Goal: Information Seeking & Learning: Find specific fact

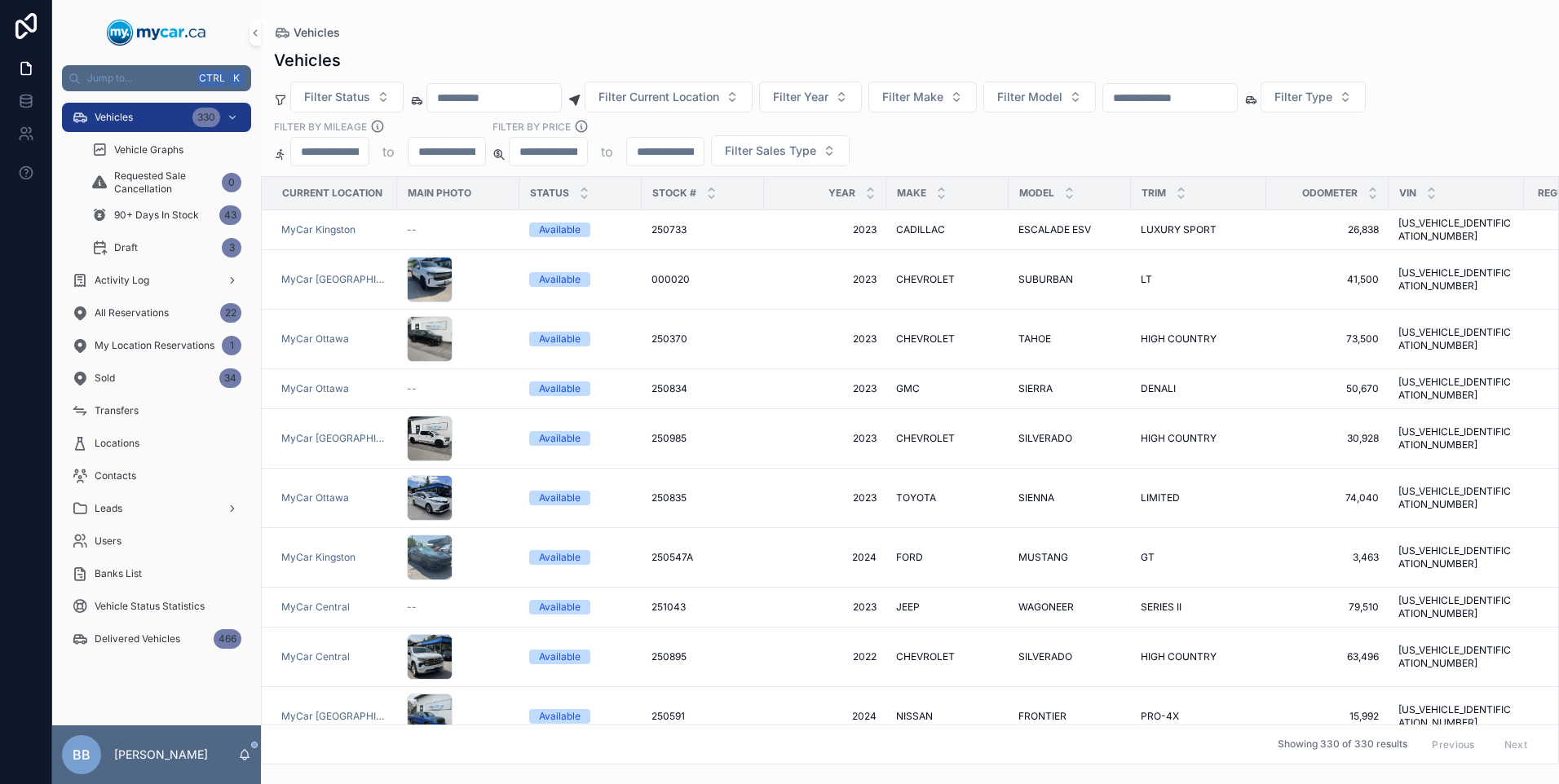
click at [1237, 104] on input "scrollable content" at bounding box center [1170, 97] width 134 height 22
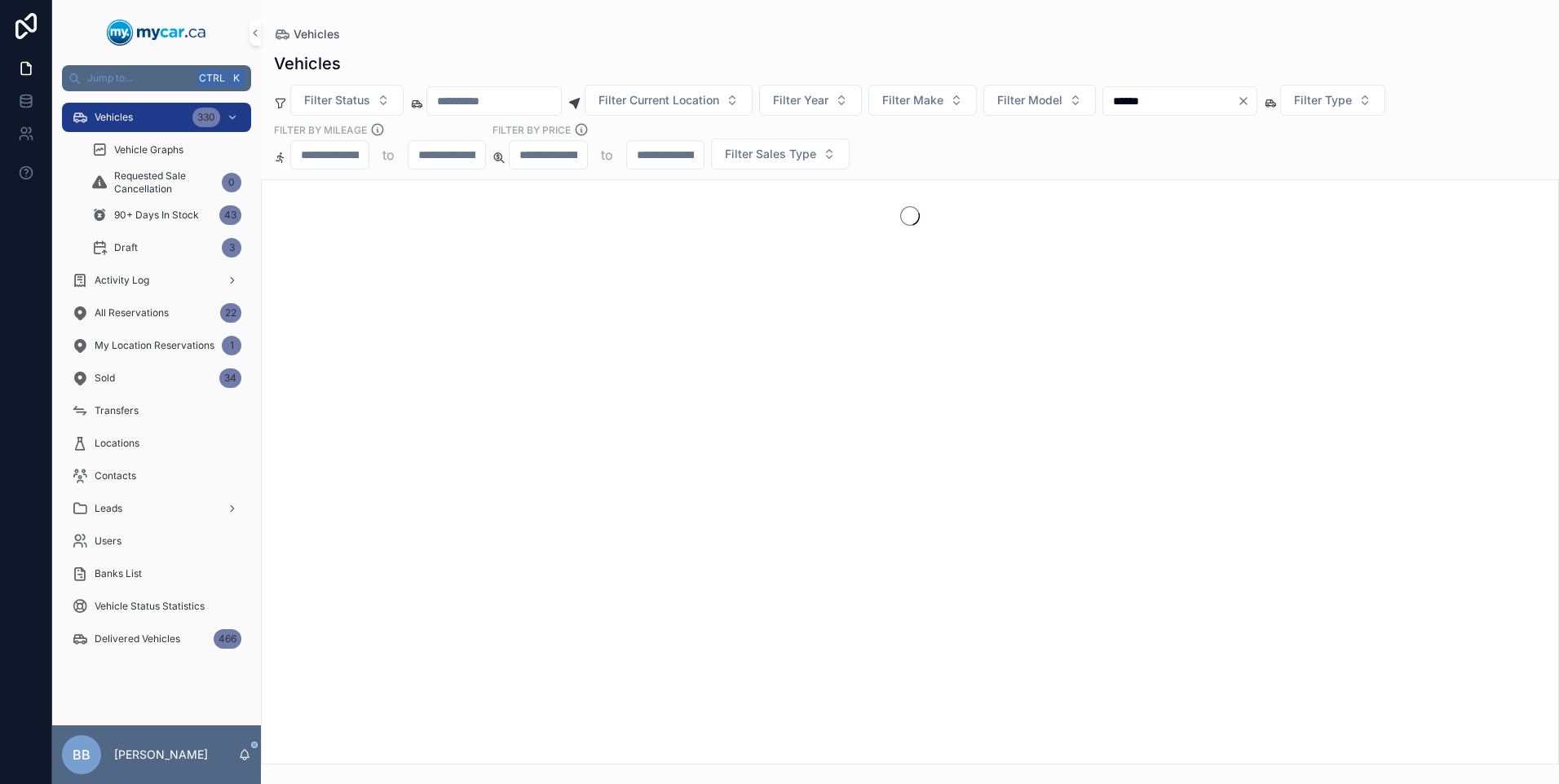
type input "******"
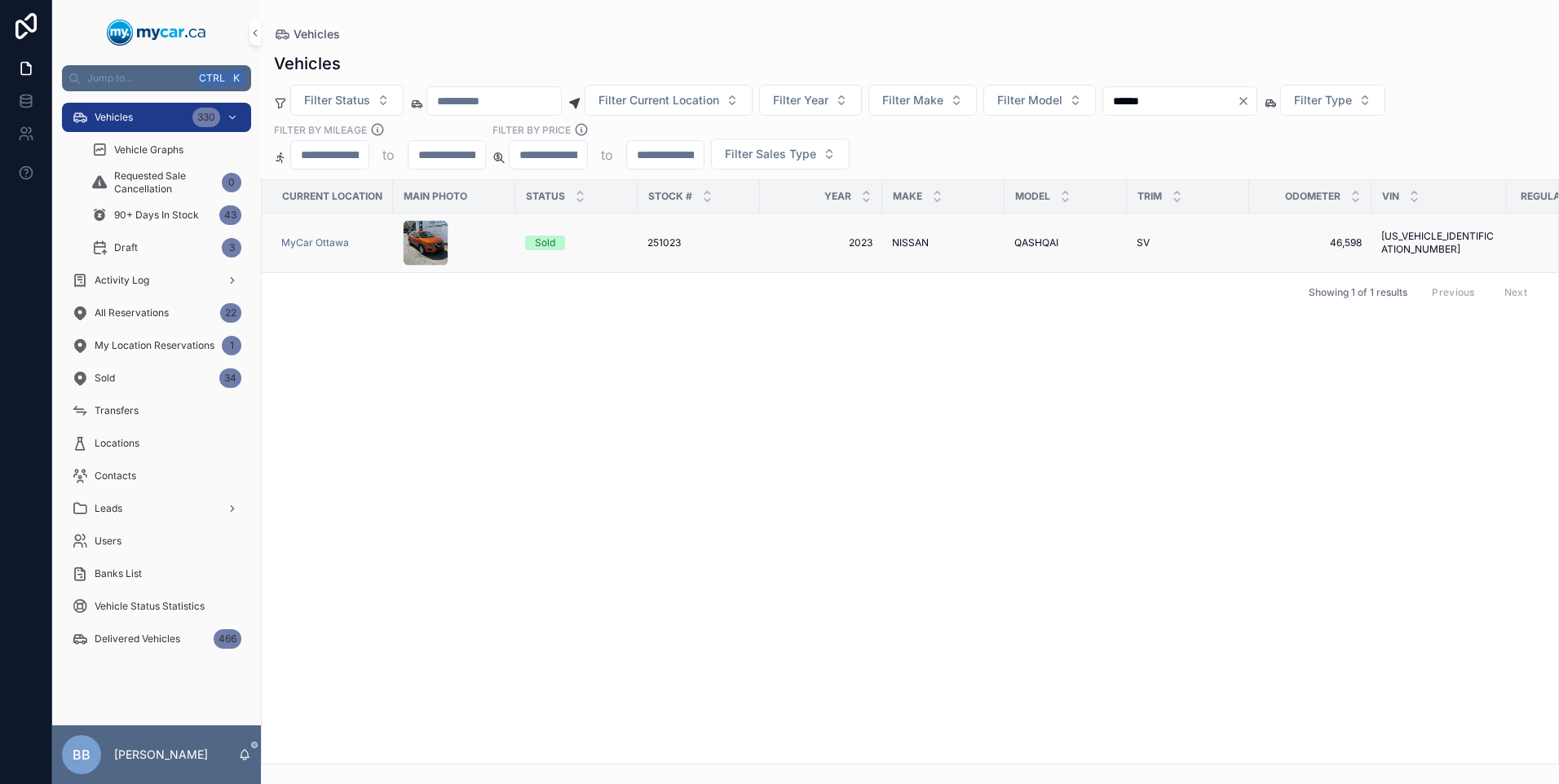
click at [348, 238] on div "MyCar Ottawa" at bounding box center [331, 242] width 102 height 13
click at [1204, 97] on input "******" at bounding box center [1170, 100] width 134 height 22
type input "*"
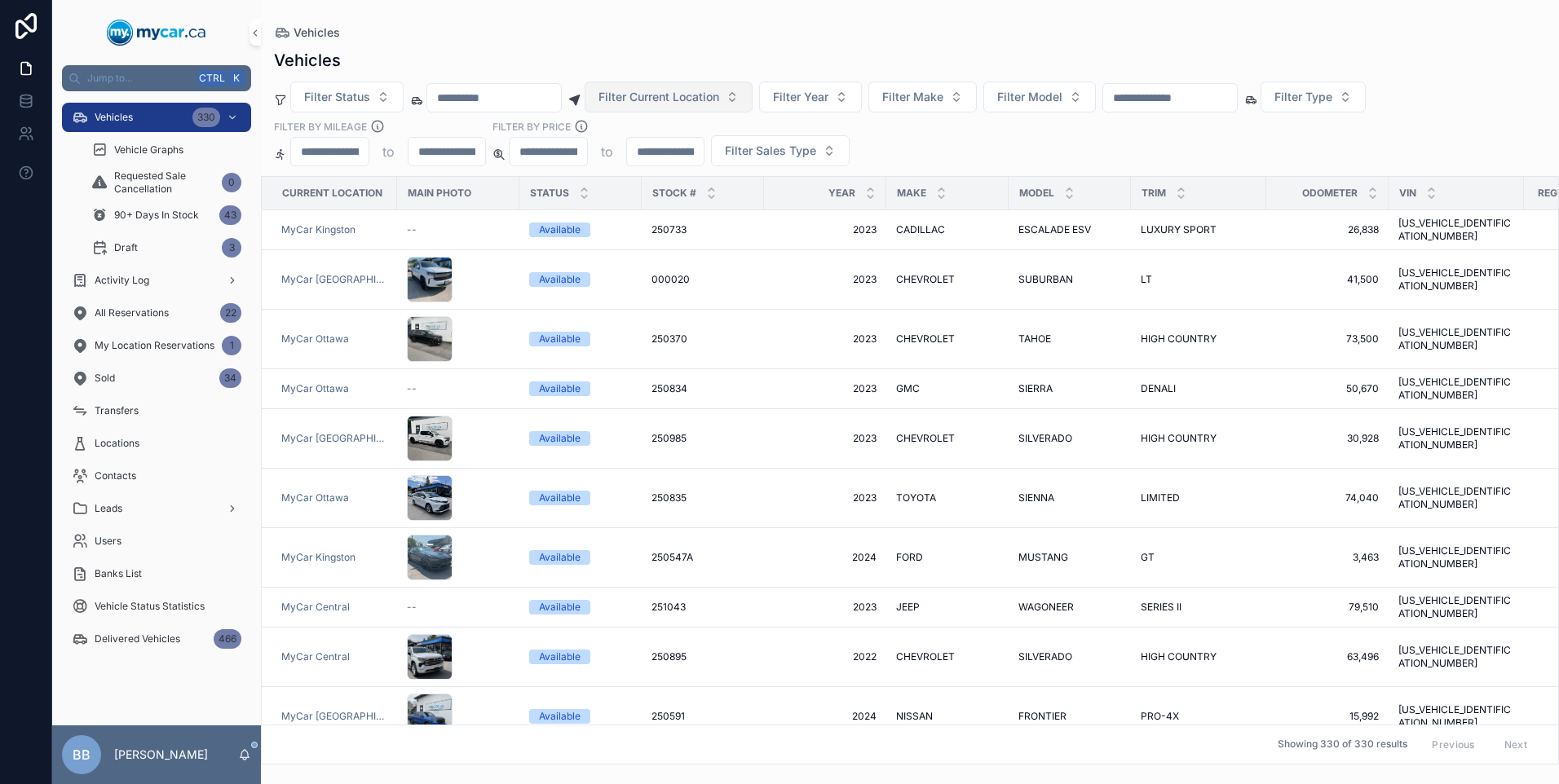
click at [752, 99] on button "Filter Current Location" at bounding box center [668, 97] width 168 height 31
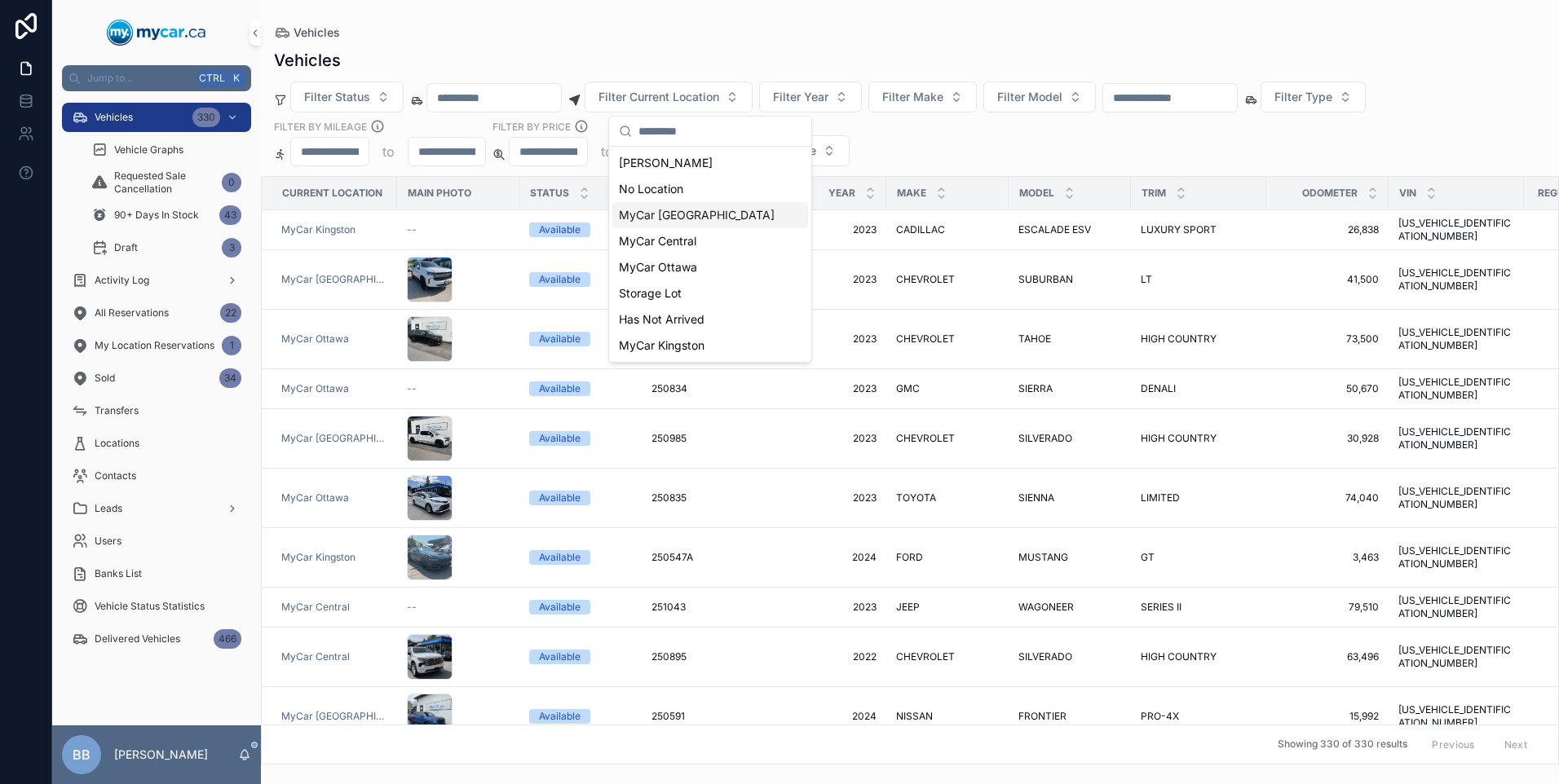
click at [685, 210] on span "MyCar [GEOGRAPHIC_DATA]" at bounding box center [697, 215] width 156 height 17
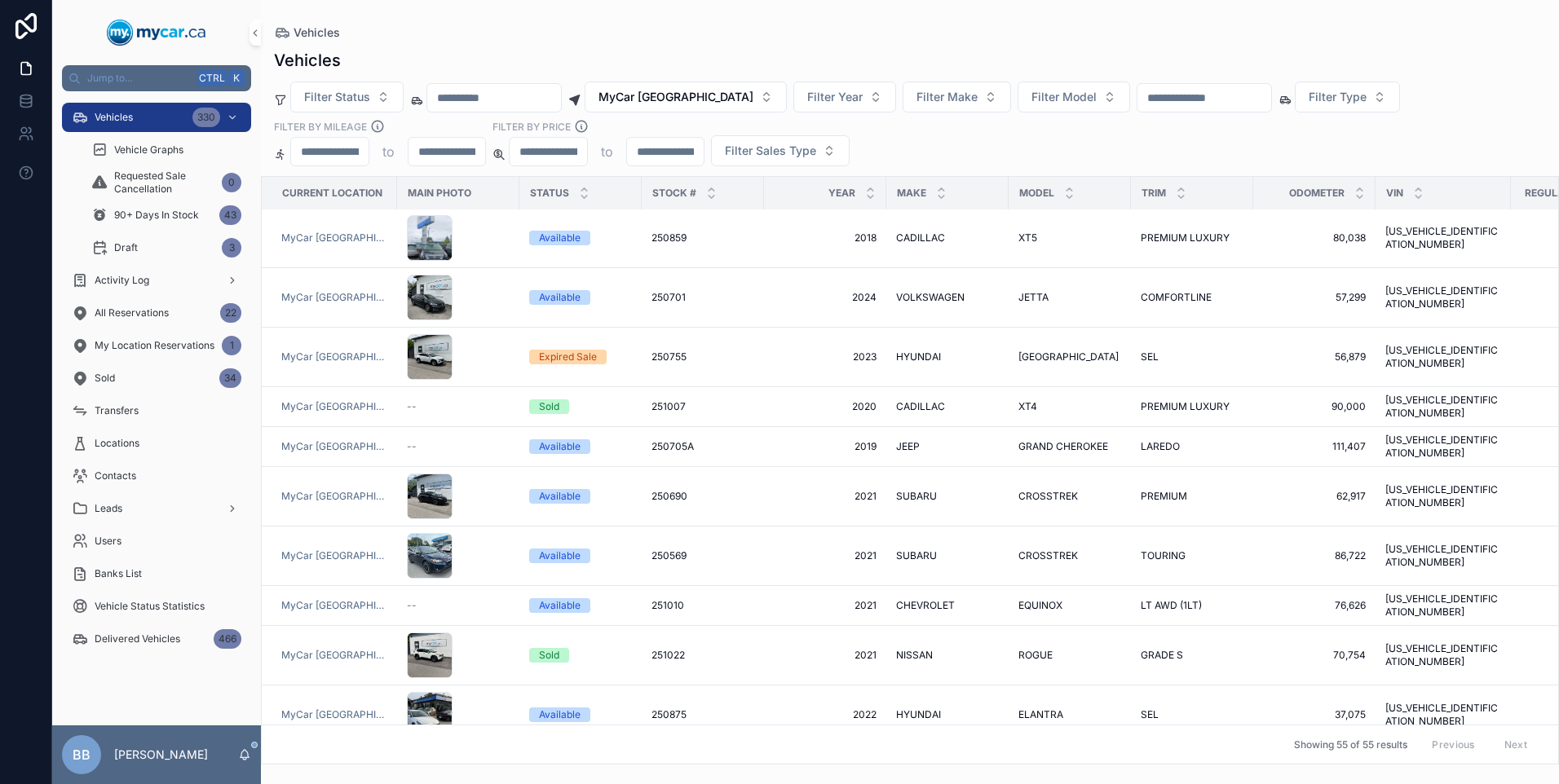
scroll to position [1874, 0]
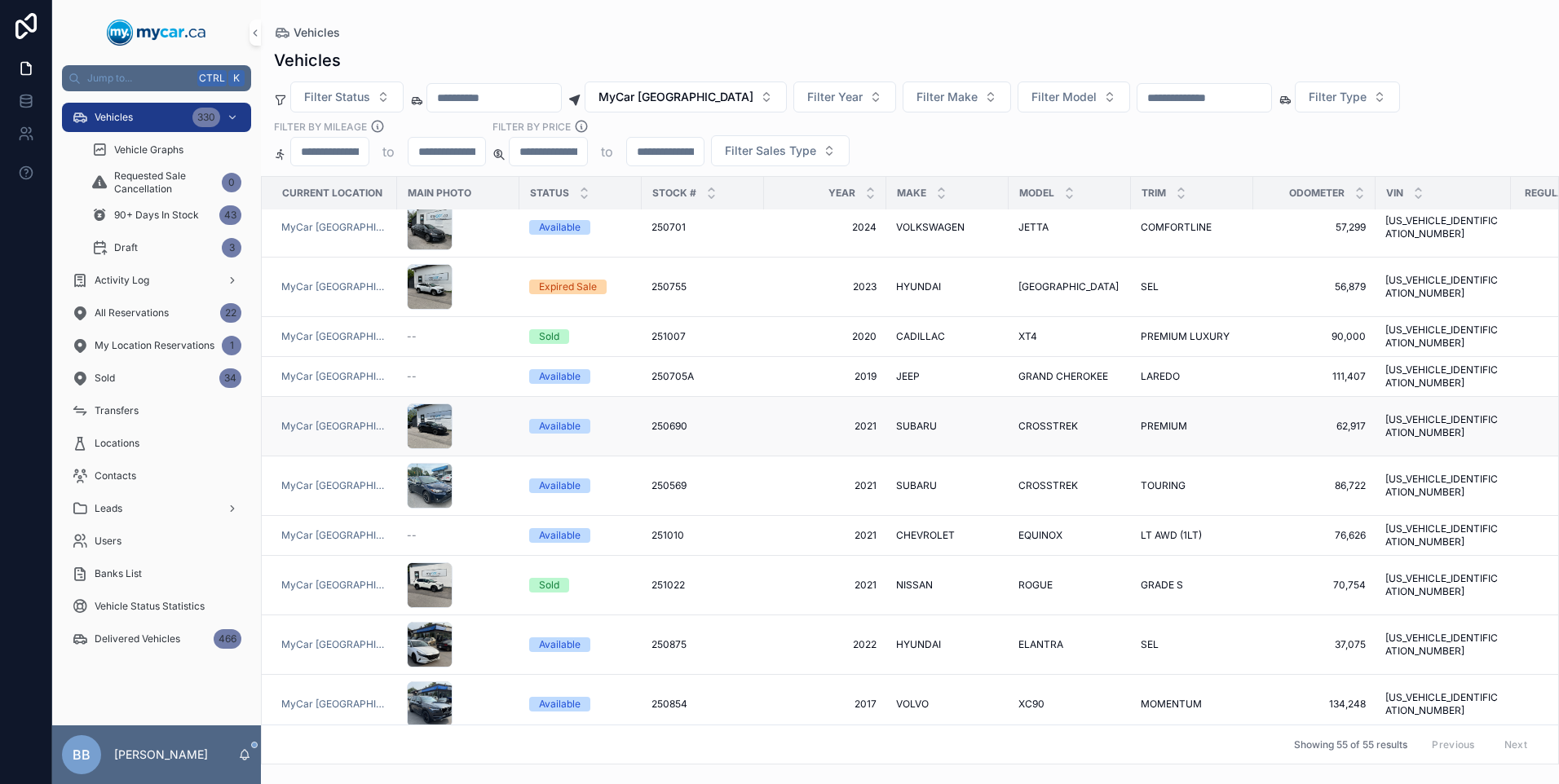
click at [743, 420] on div "250690 250690" at bounding box center [703, 426] width 103 height 13
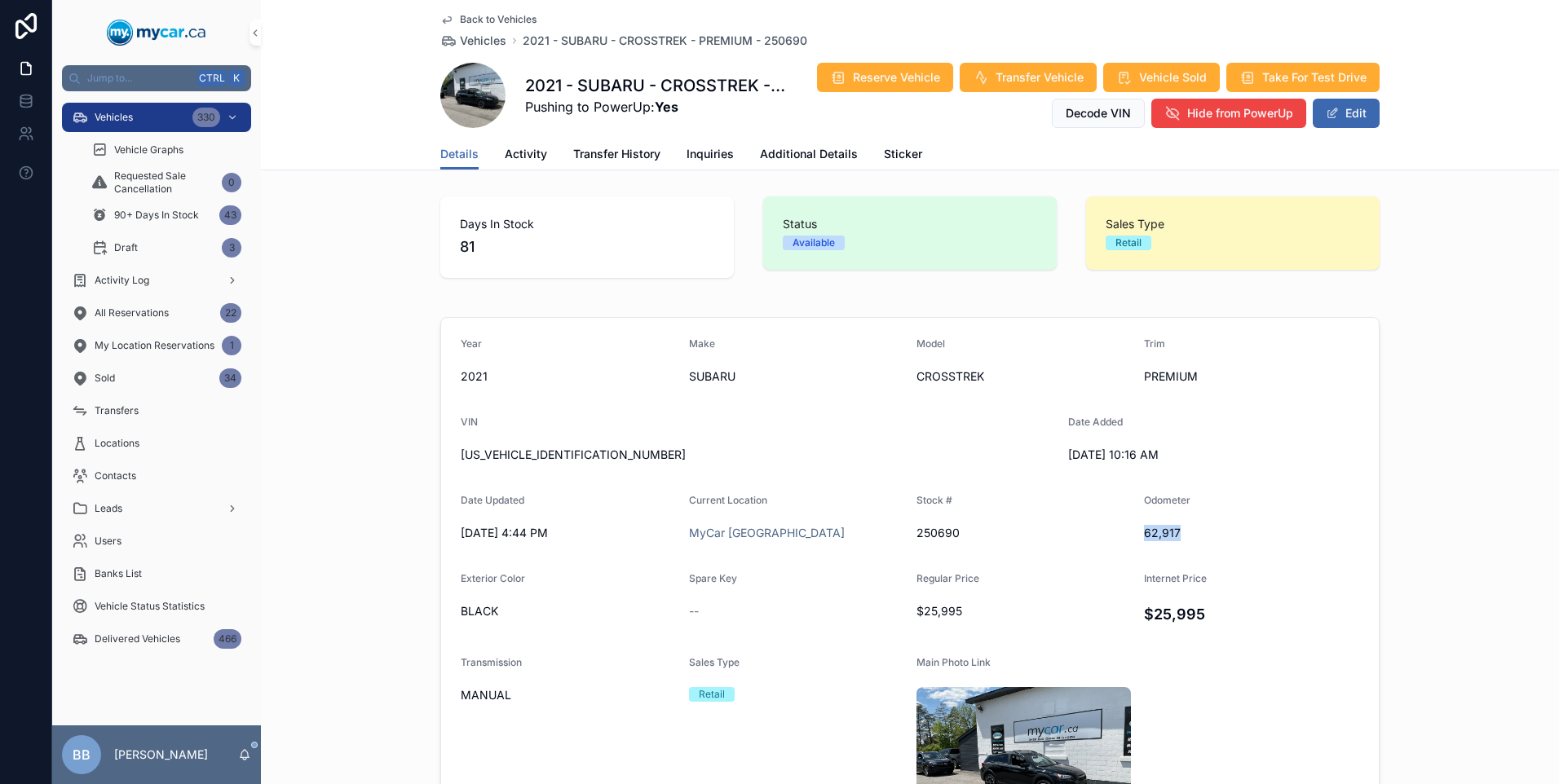
drag, startPoint x: 1131, startPoint y: 528, endPoint x: 1208, endPoint y: 528, distance: 77.0
click at [1208, 528] on form "Year 2021 Make SUBARU Model CROSSTREK Trim PREMIUM VIN JF2GTACC1M9673805 Date A…" at bounding box center [910, 595] width 938 height 555
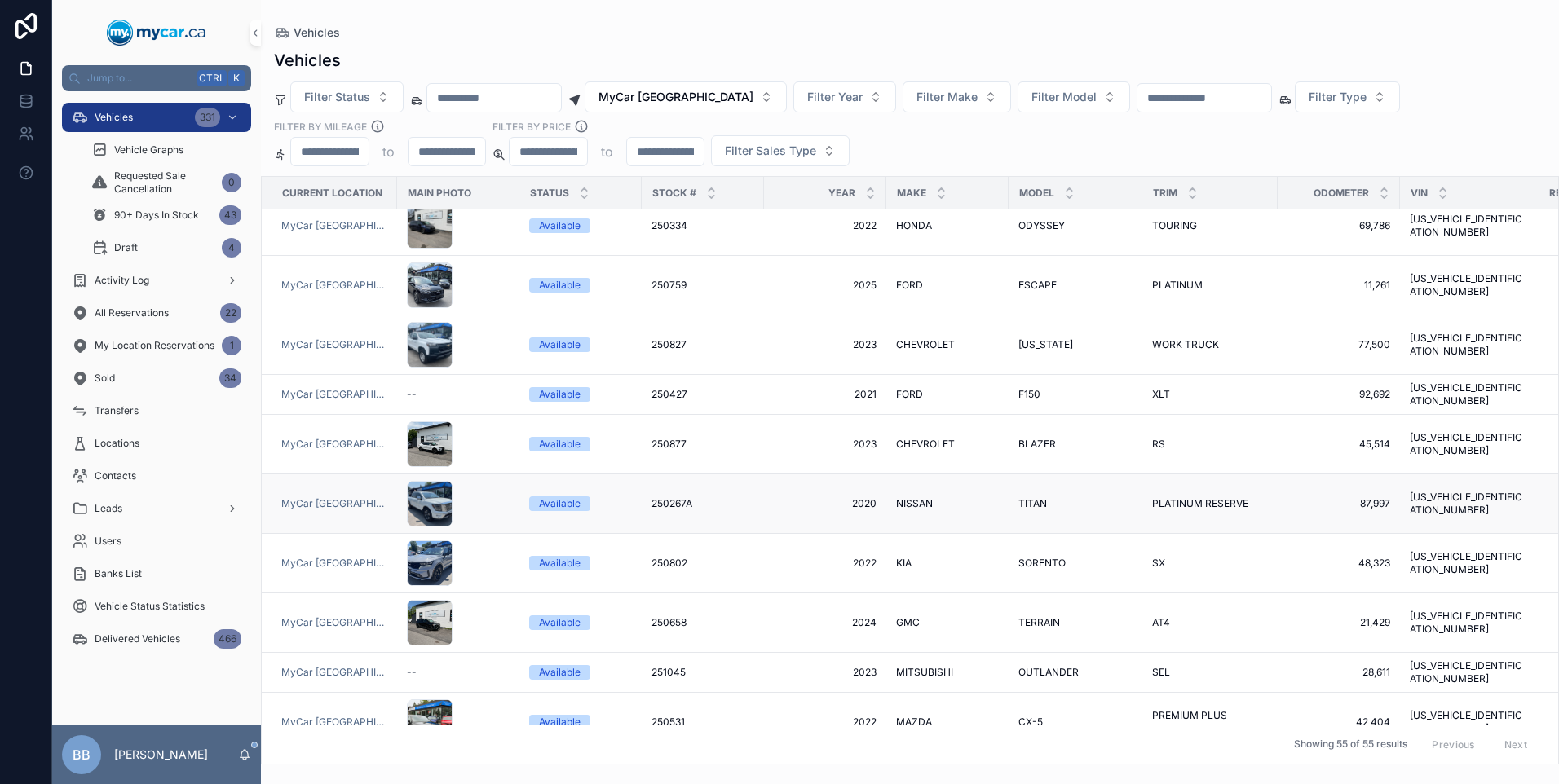
scroll to position [407, 0]
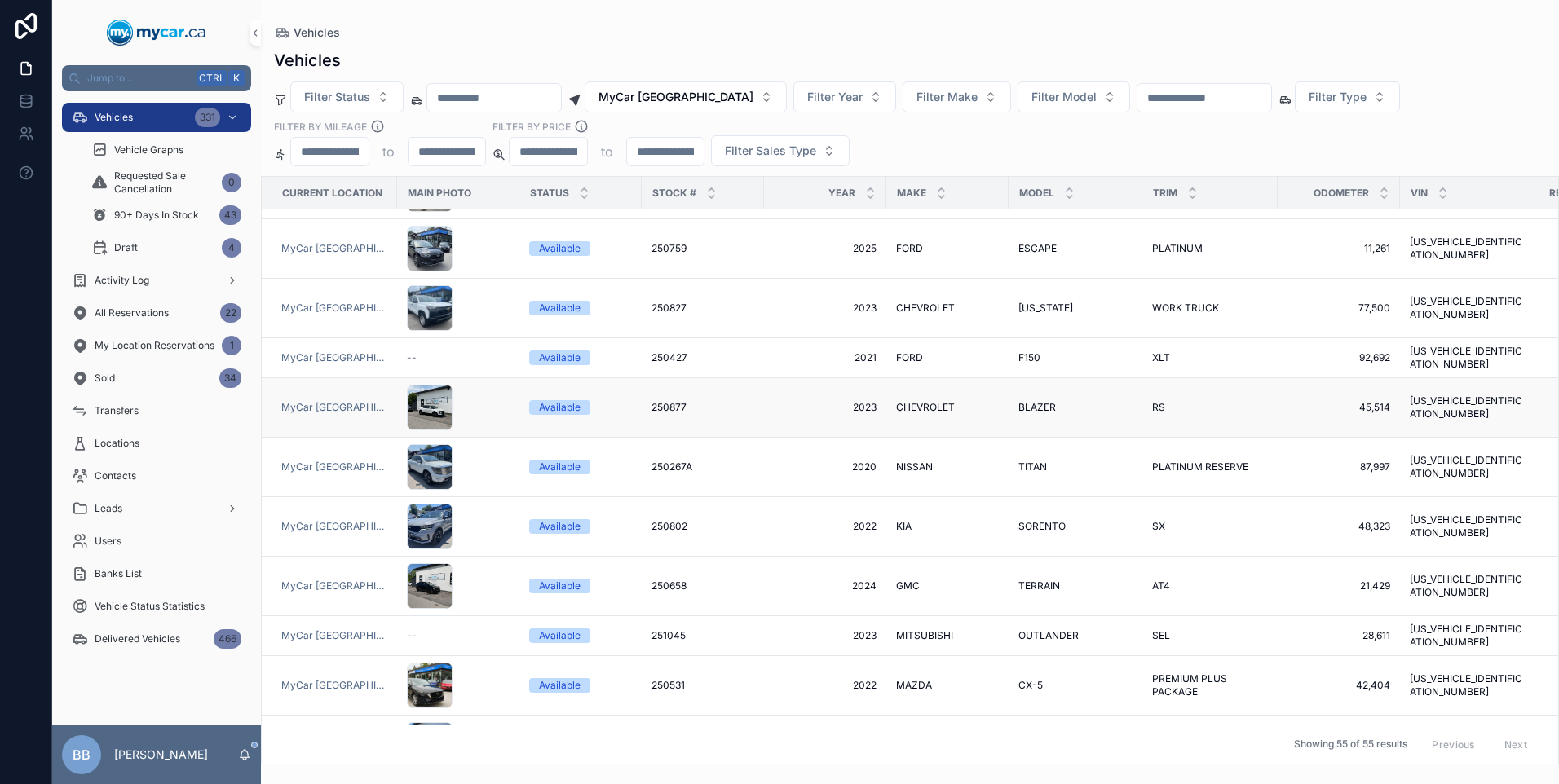
click at [719, 401] on div "250877 250877" at bounding box center [703, 407] width 103 height 13
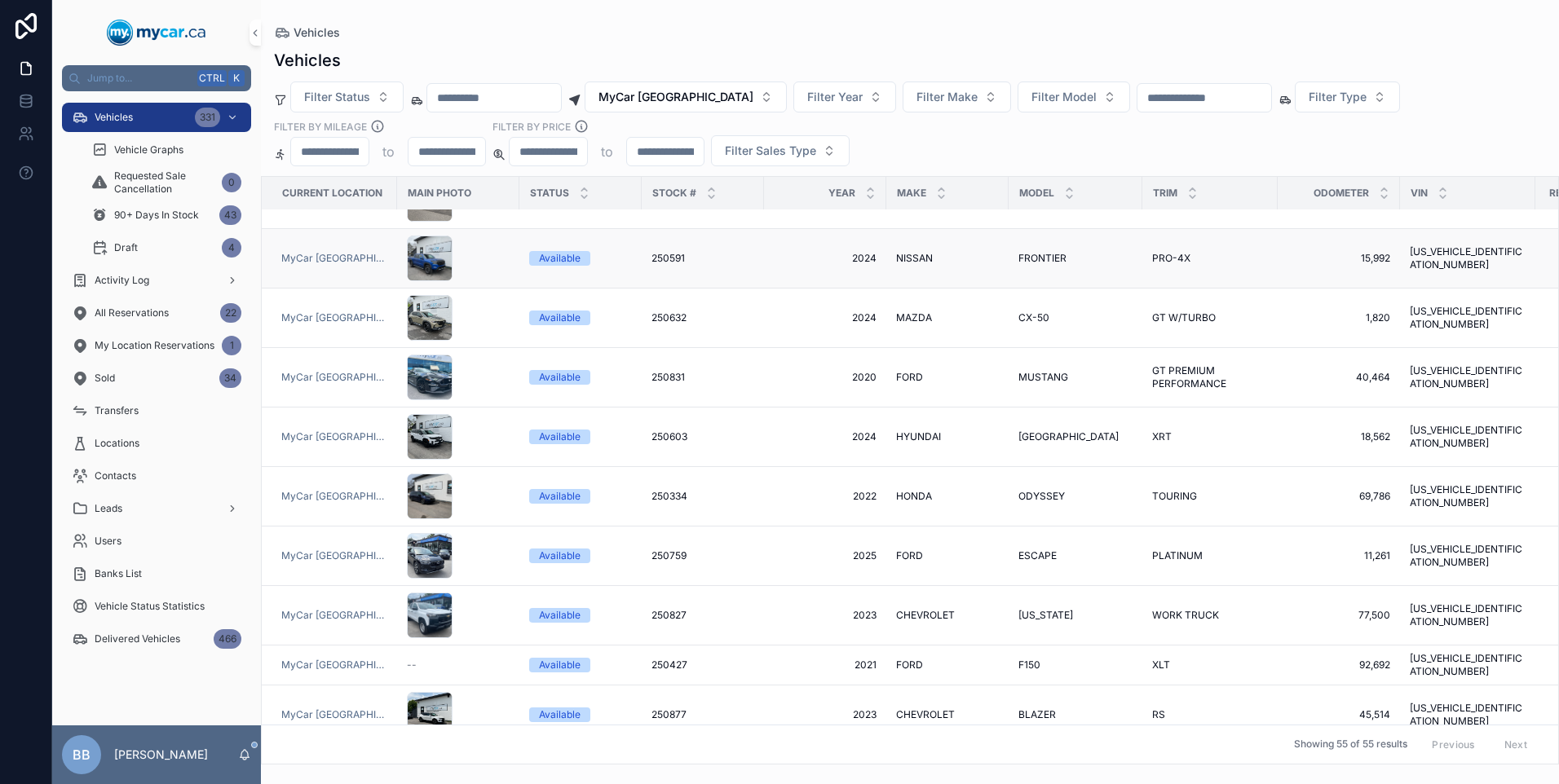
scroll to position [82, 0]
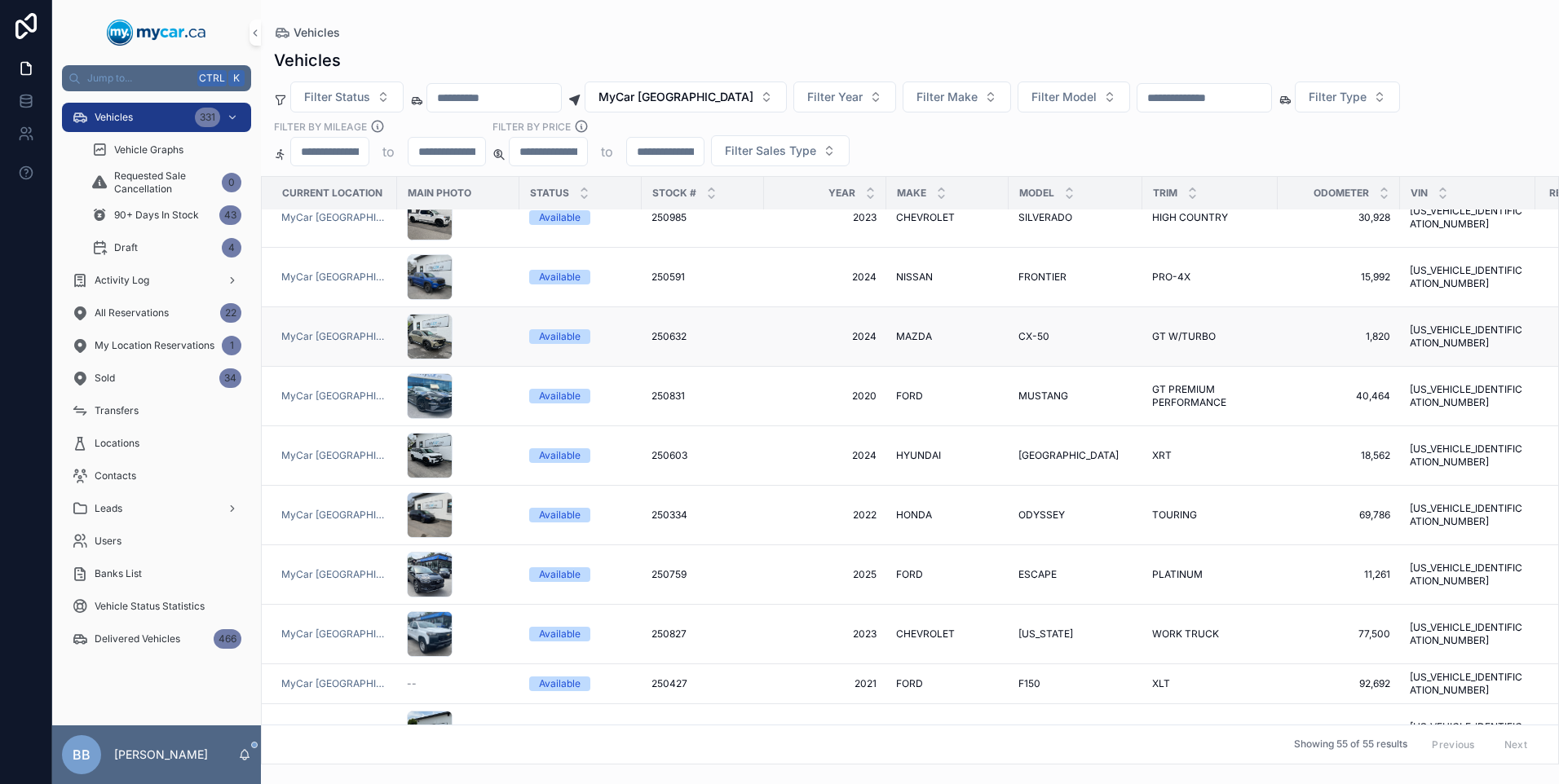
click at [717, 333] on div "250632 250632" at bounding box center [703, 336] width 103 height 13
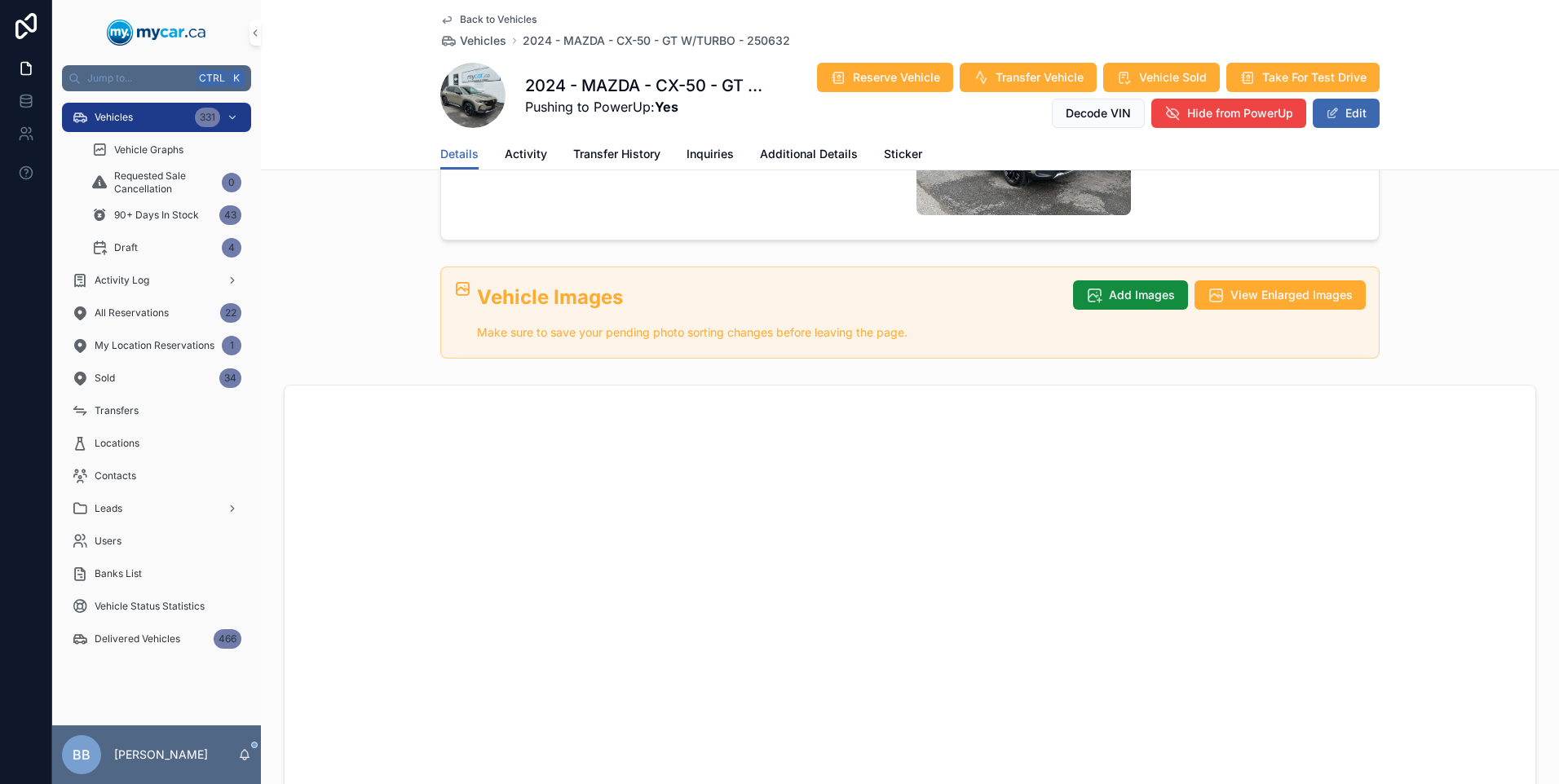
scroll to position [326, 0]
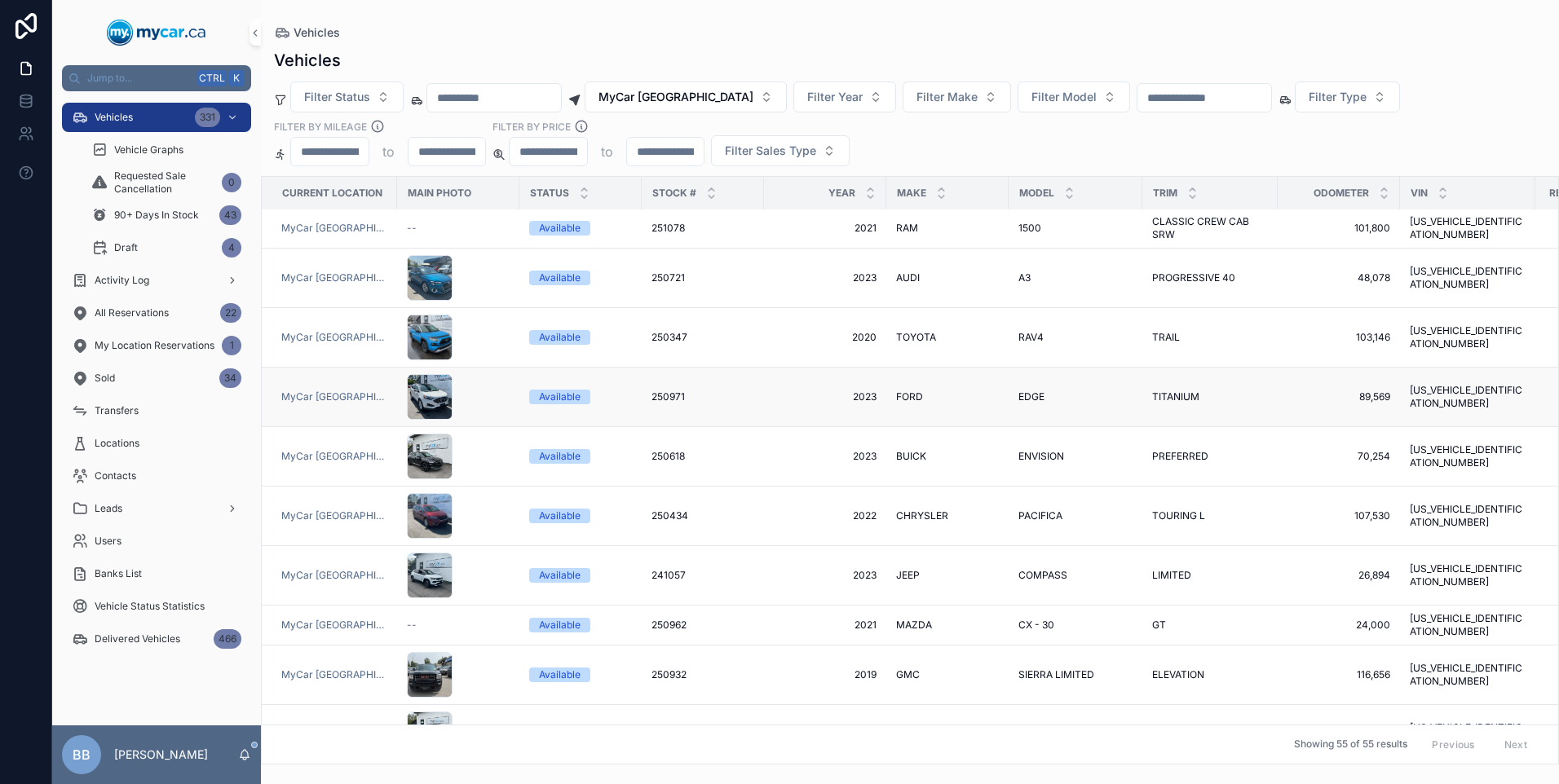
scroll to position [1222, 0]
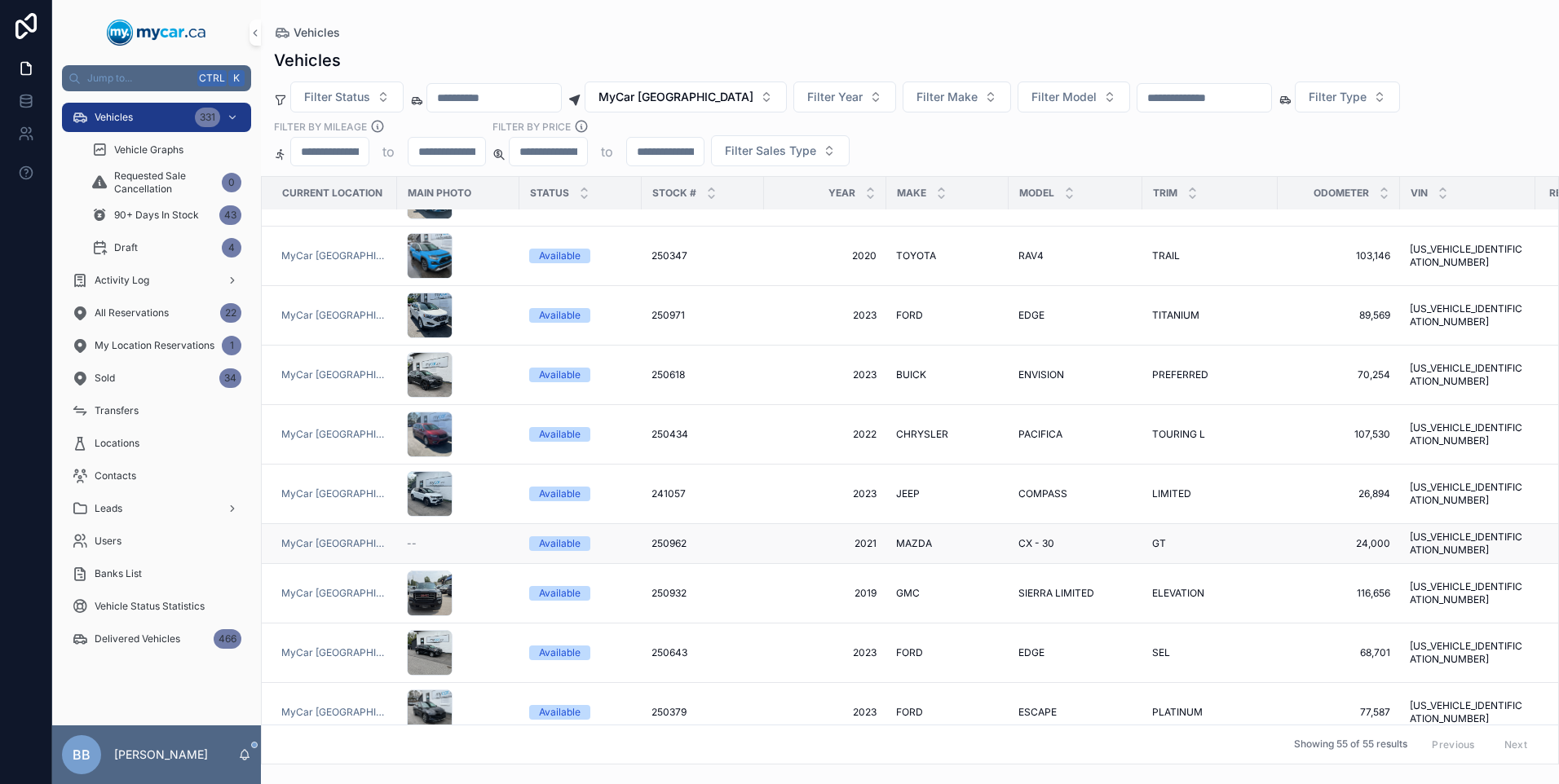
click at [749, 537] on div "250962 250962" at bounding box center [703, 543] width 103 height 13
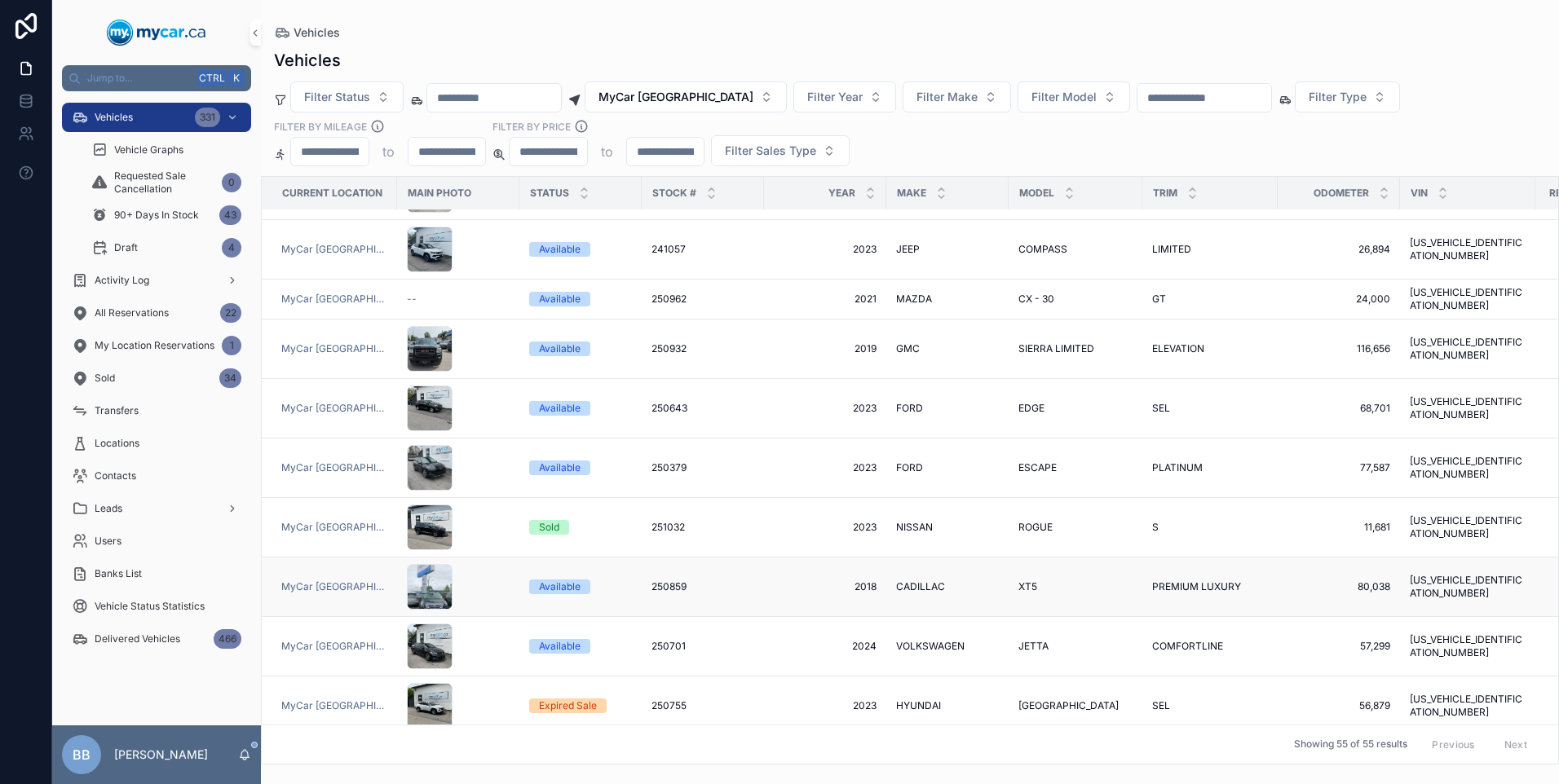
scroll to position [1385, 0]
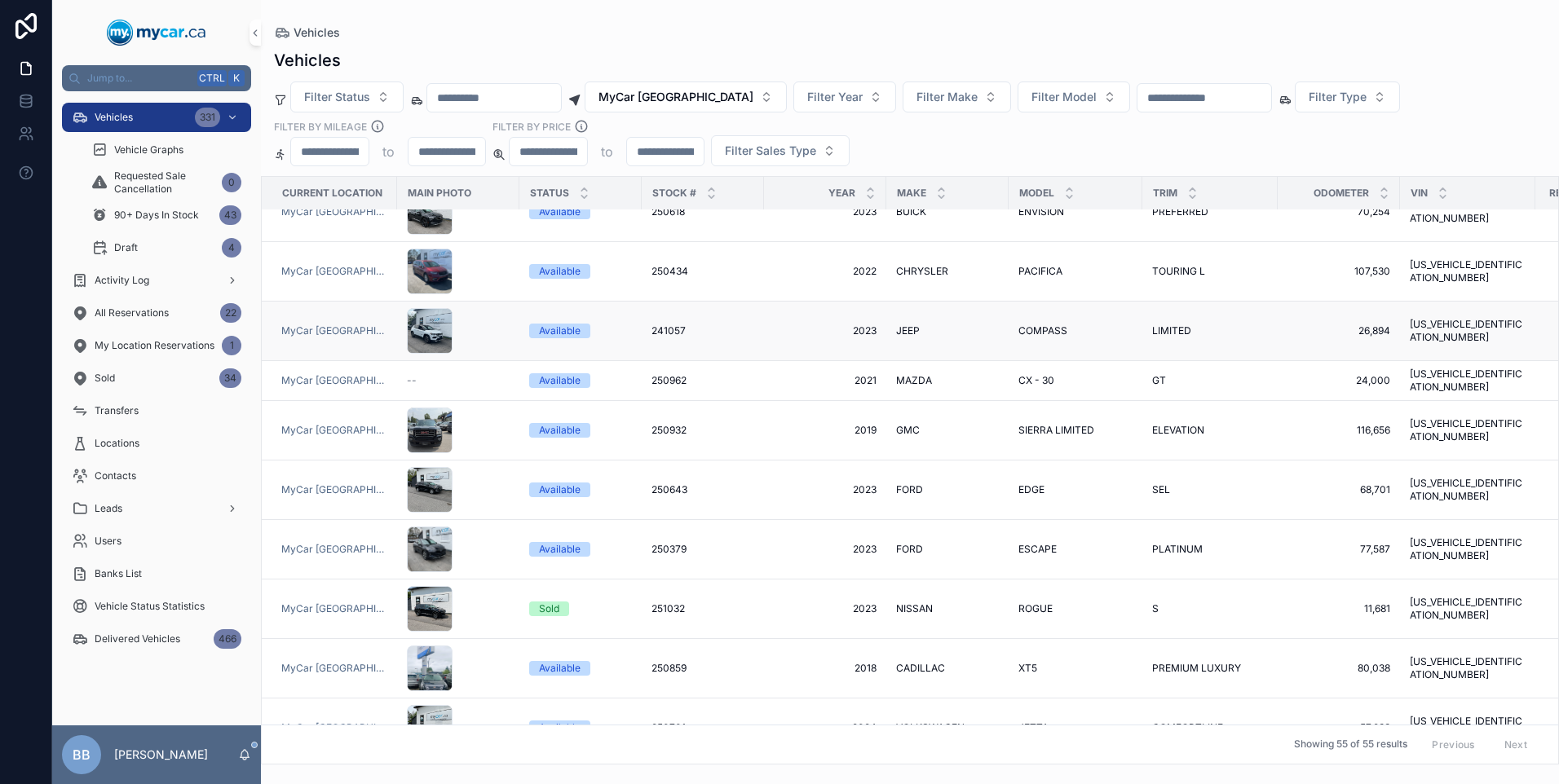
click at [784, 324] on span "2023" at bounding box center [825, 330] width 103 height 13
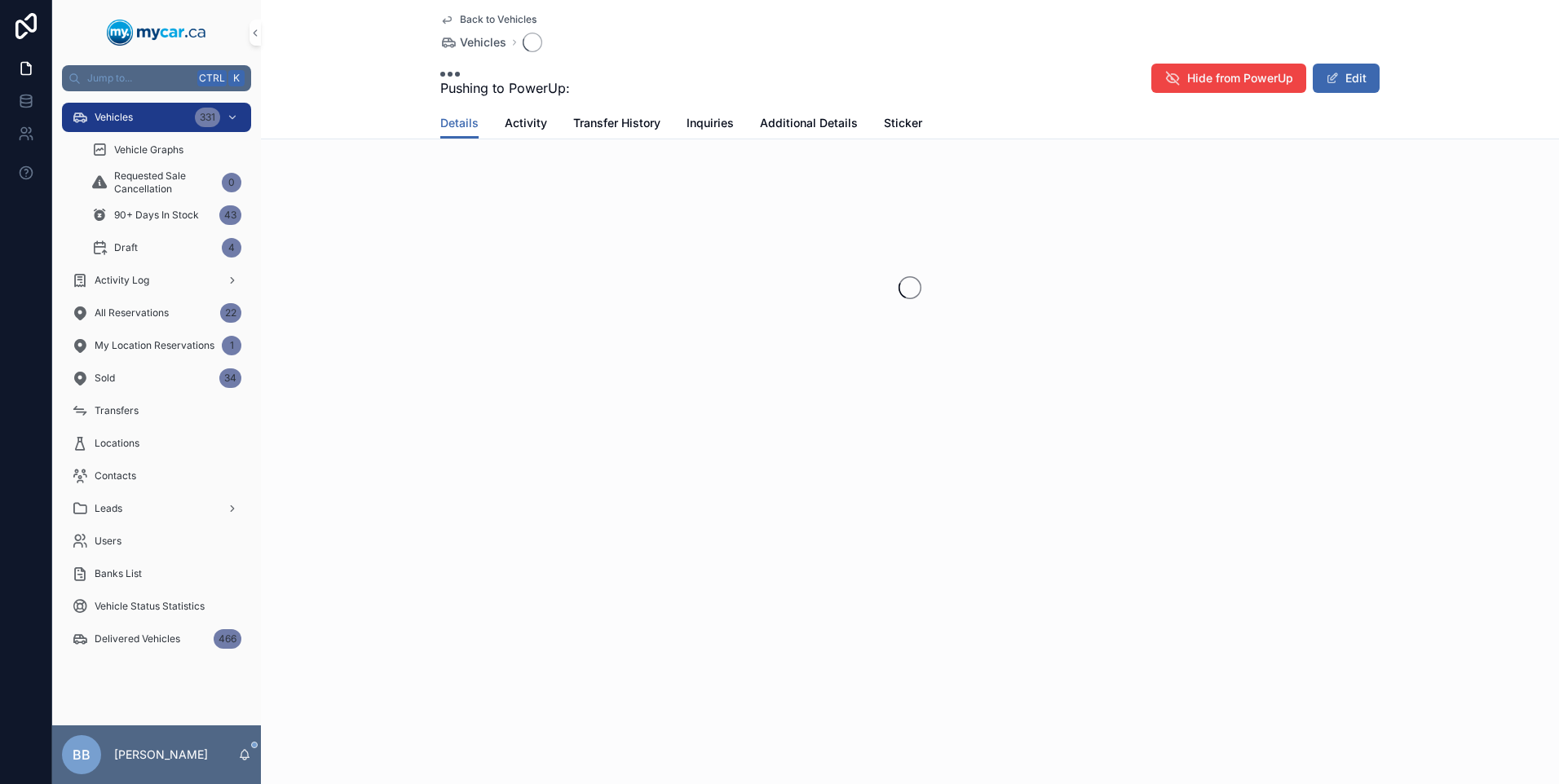
click at [784, 324] on div "scrollable content" at bounding box center [910, 288] width 1299 height 257
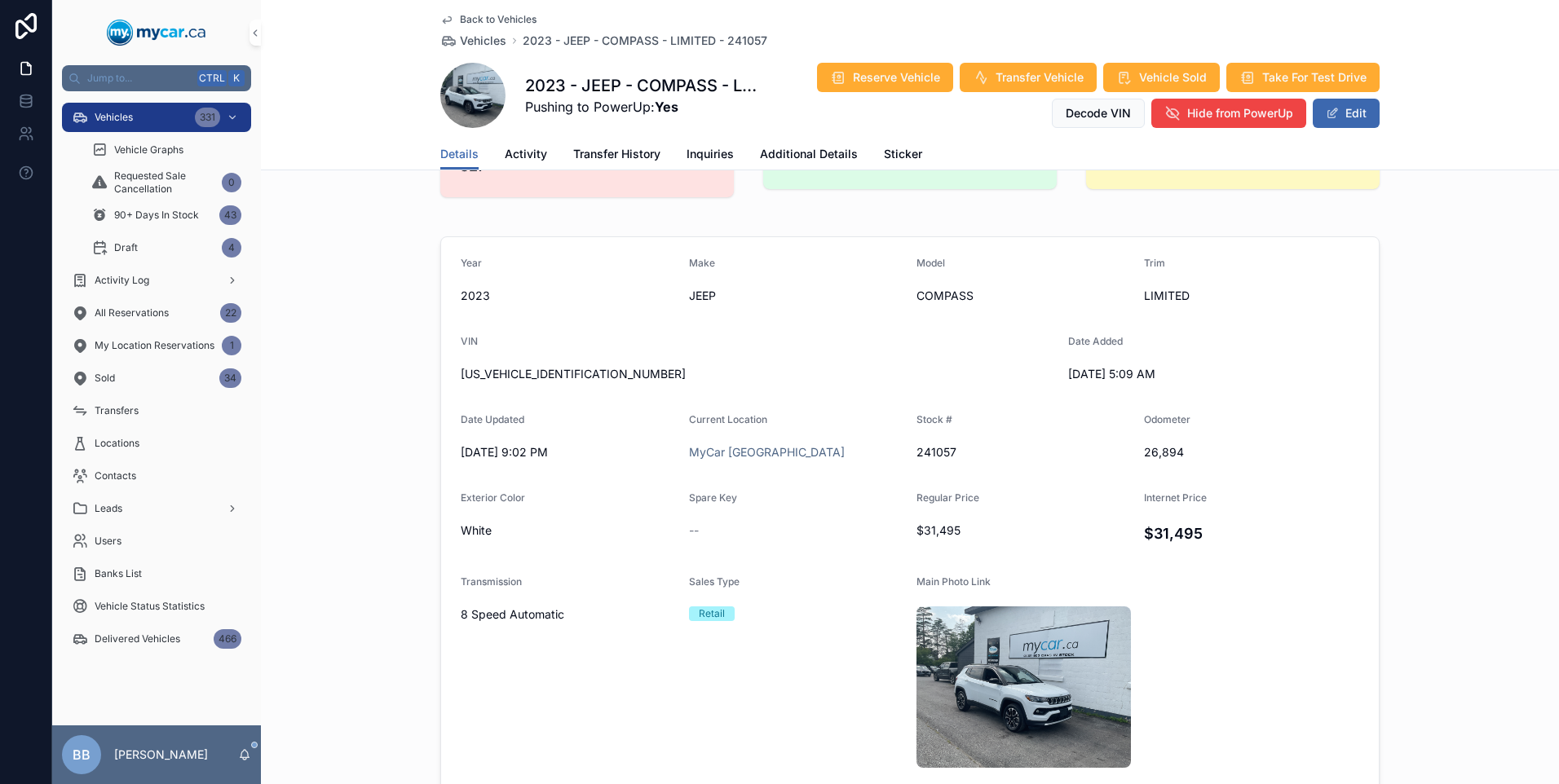
scroll to position [82, 0]
drag, startPoint x: 1140, startPoint y: 456, endPoint x: 1202, endPoint y: 454, distance: 62.0
click at [1202, 454] on span "26,894" at bounding box center [1251, 451] width 215 height 17
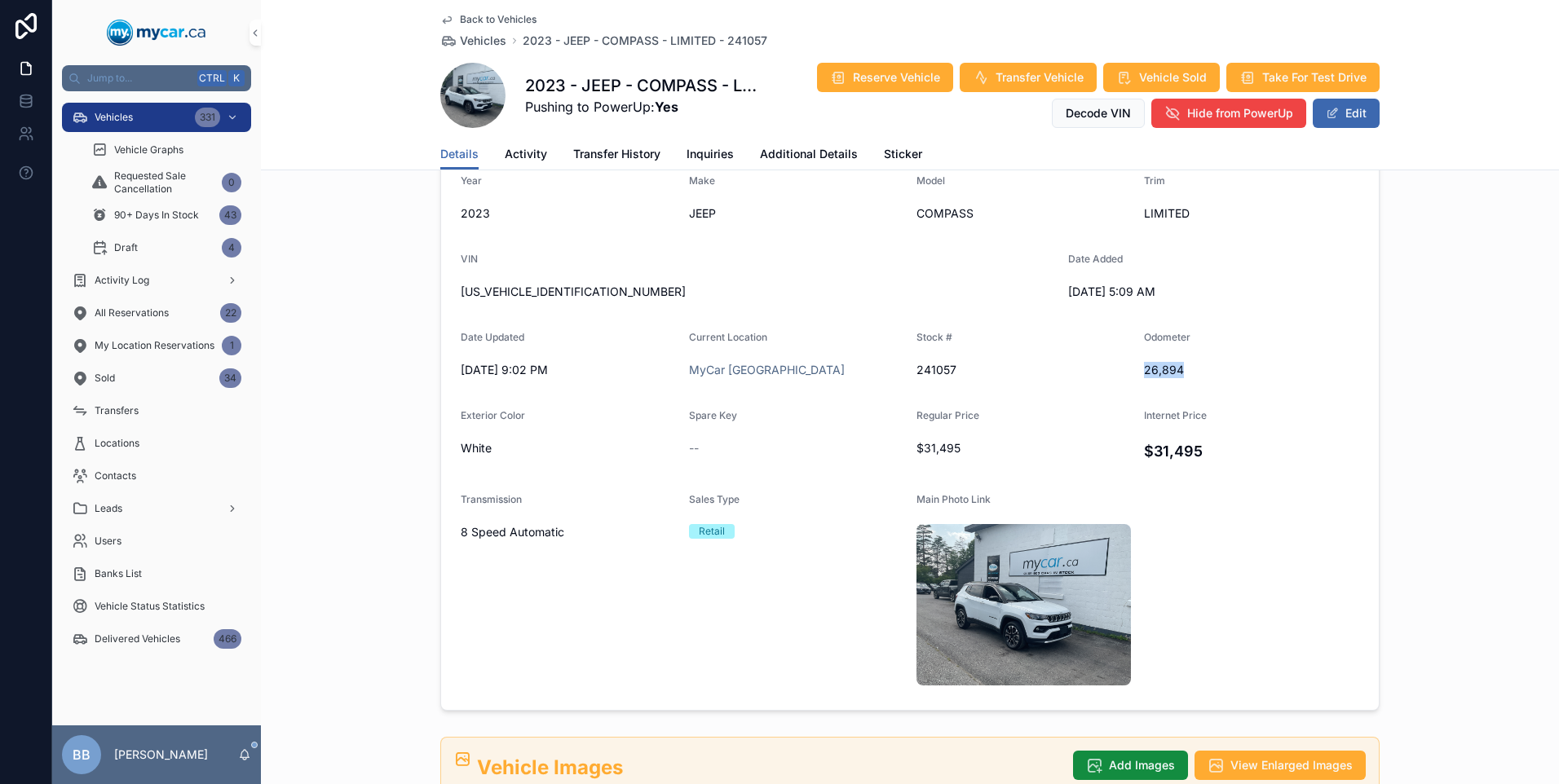
scroll to position [0, 0]
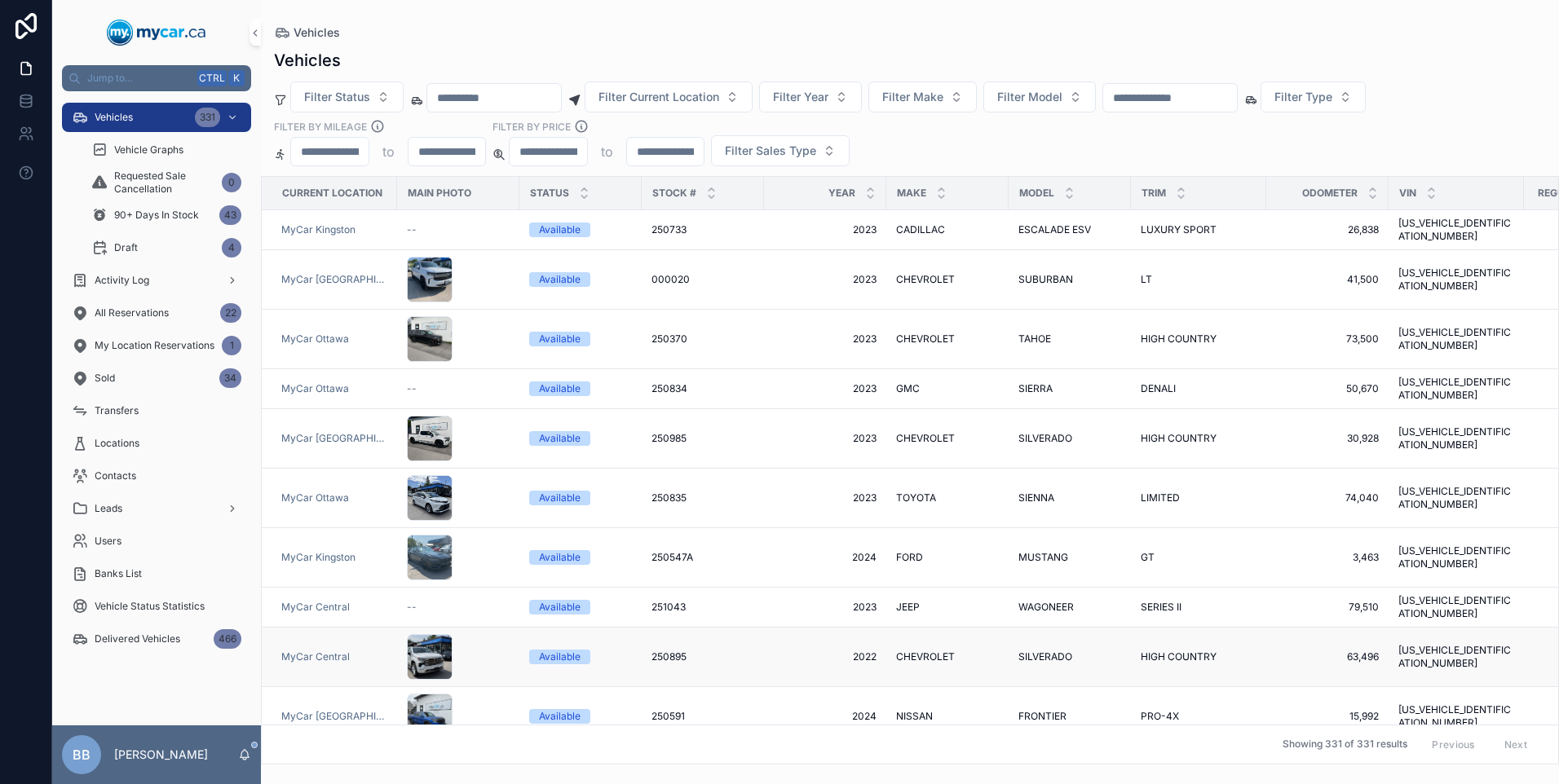
click at [716, 650] on div "250895 250895" at bounding box center [703, 656] width 103 height 13
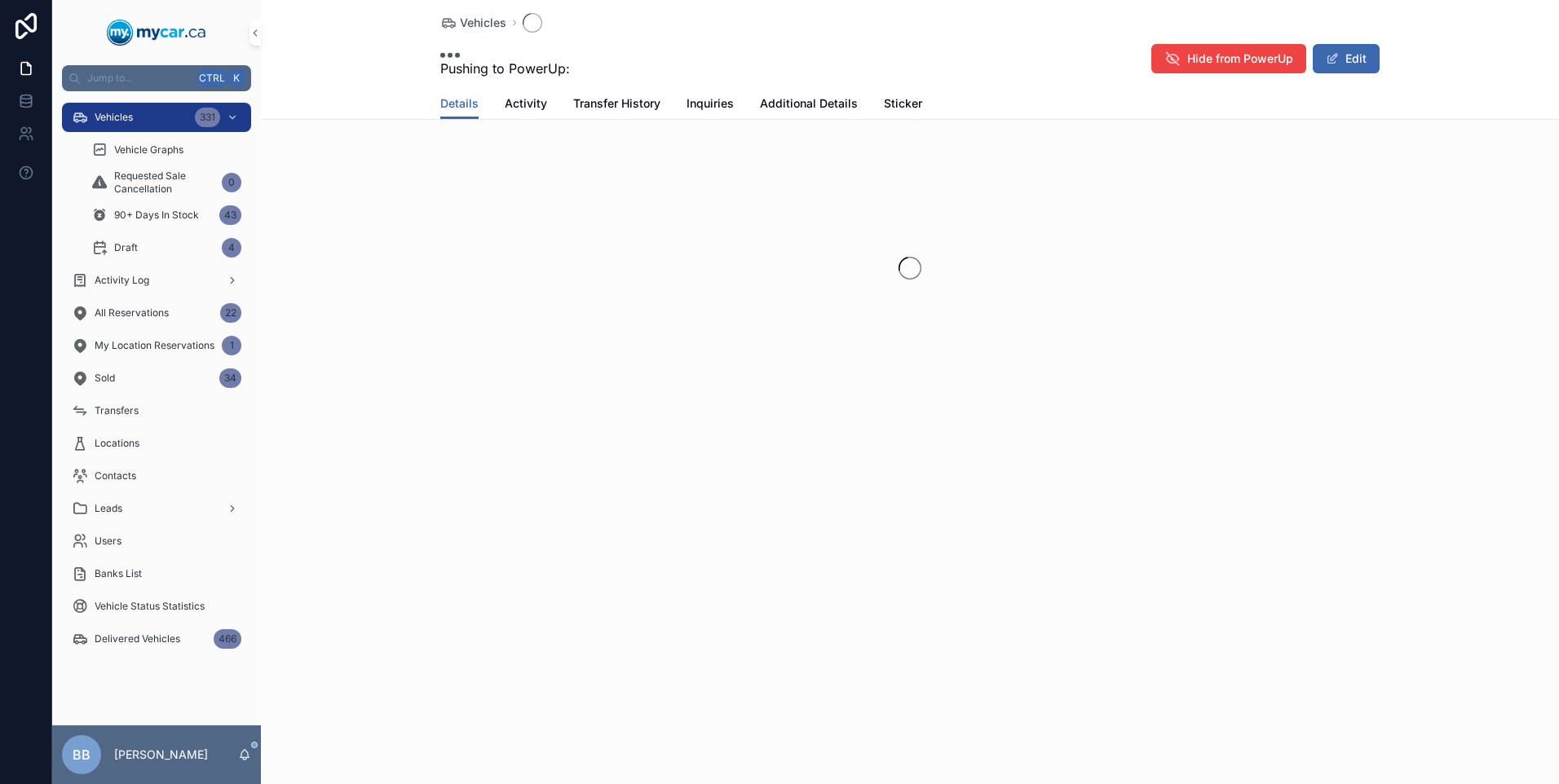
click at [716, 623] on div "Vehicles Pushing to PowerUp: Hide from PowerUp Edit Details Details Activity Tr…" at bounding box center [910, 392] width 1299 height 784
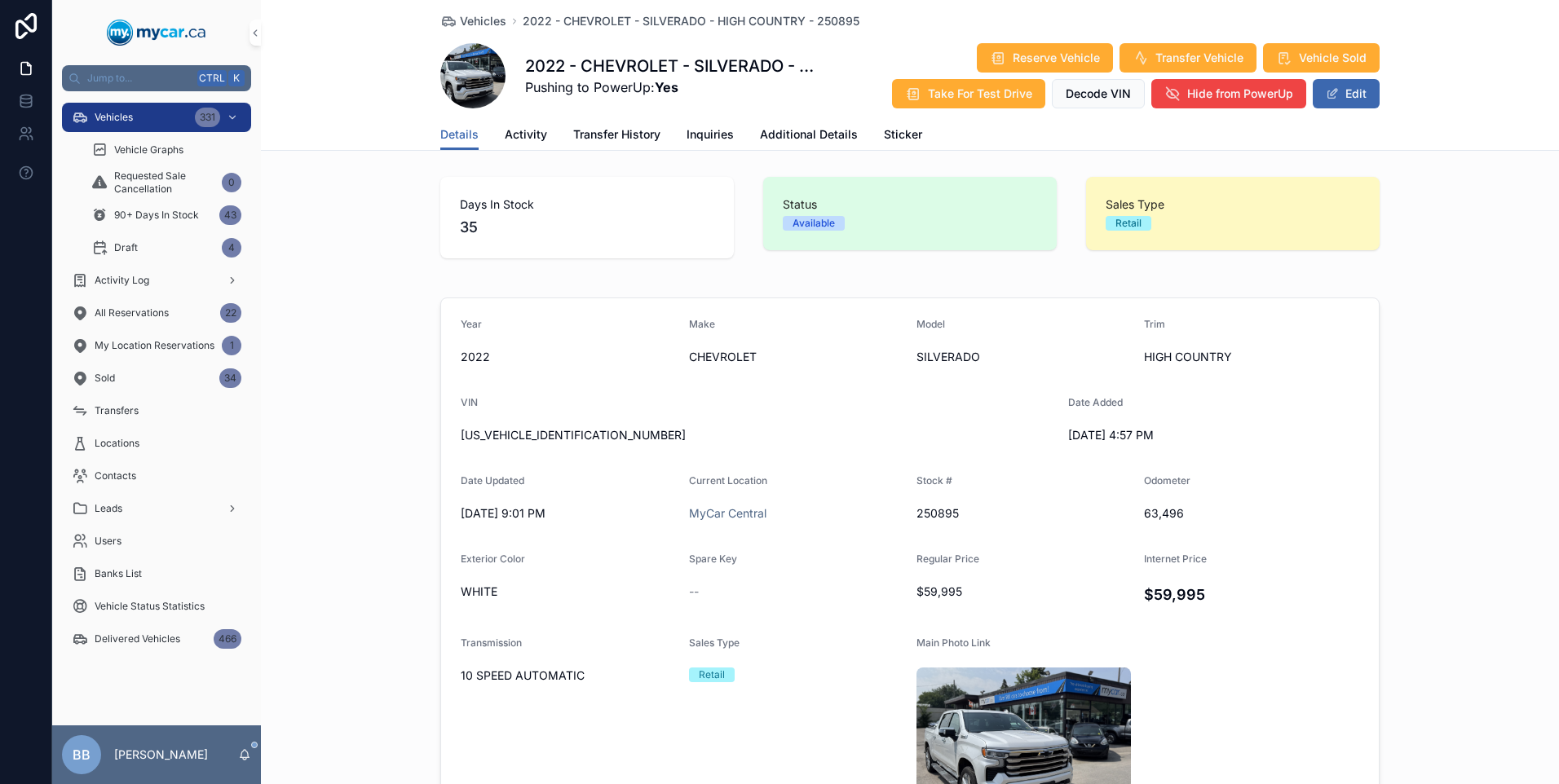
click at [477, 85] on span "scrollable content" at bounding box center [472, 75] width 65 height 65
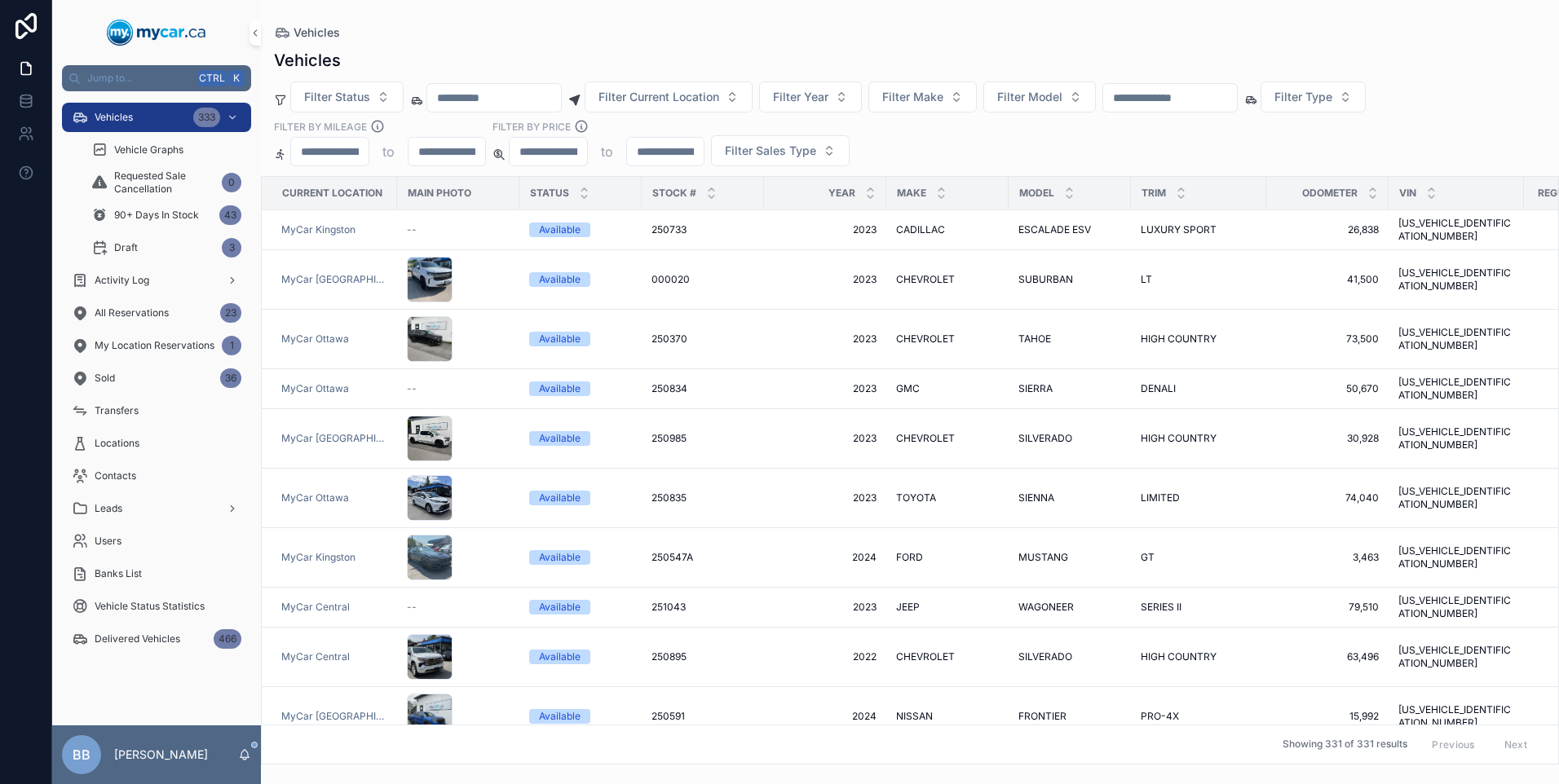
click at [1237, 93] on input "scrollable content" at bounding box center [1170, 97] width 134 height 22
paste input "******"
type input "******"
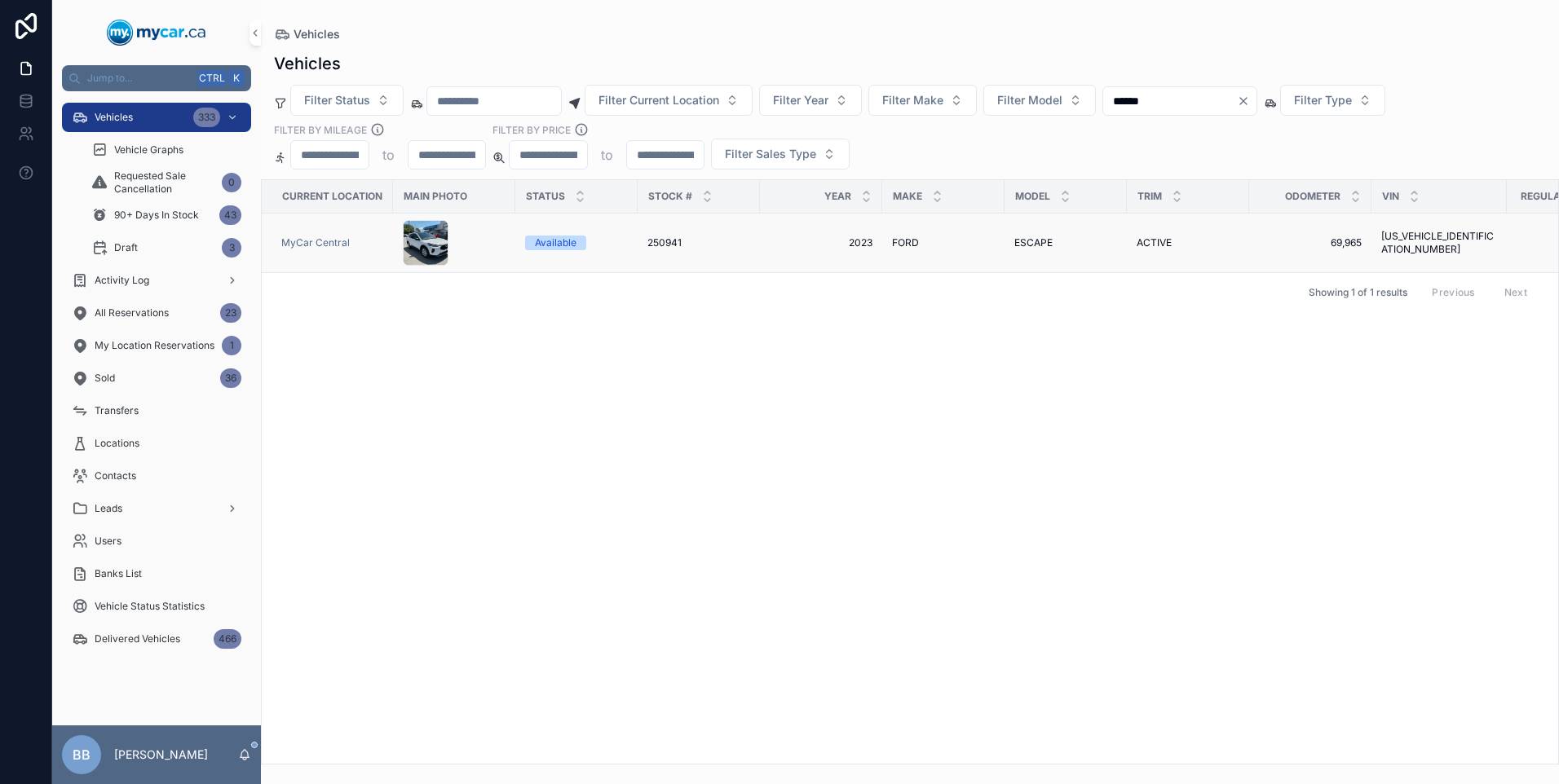
click at [1030, 241] on span "ESCAPE" at bounding box center [1033, 242] width 38 height 13
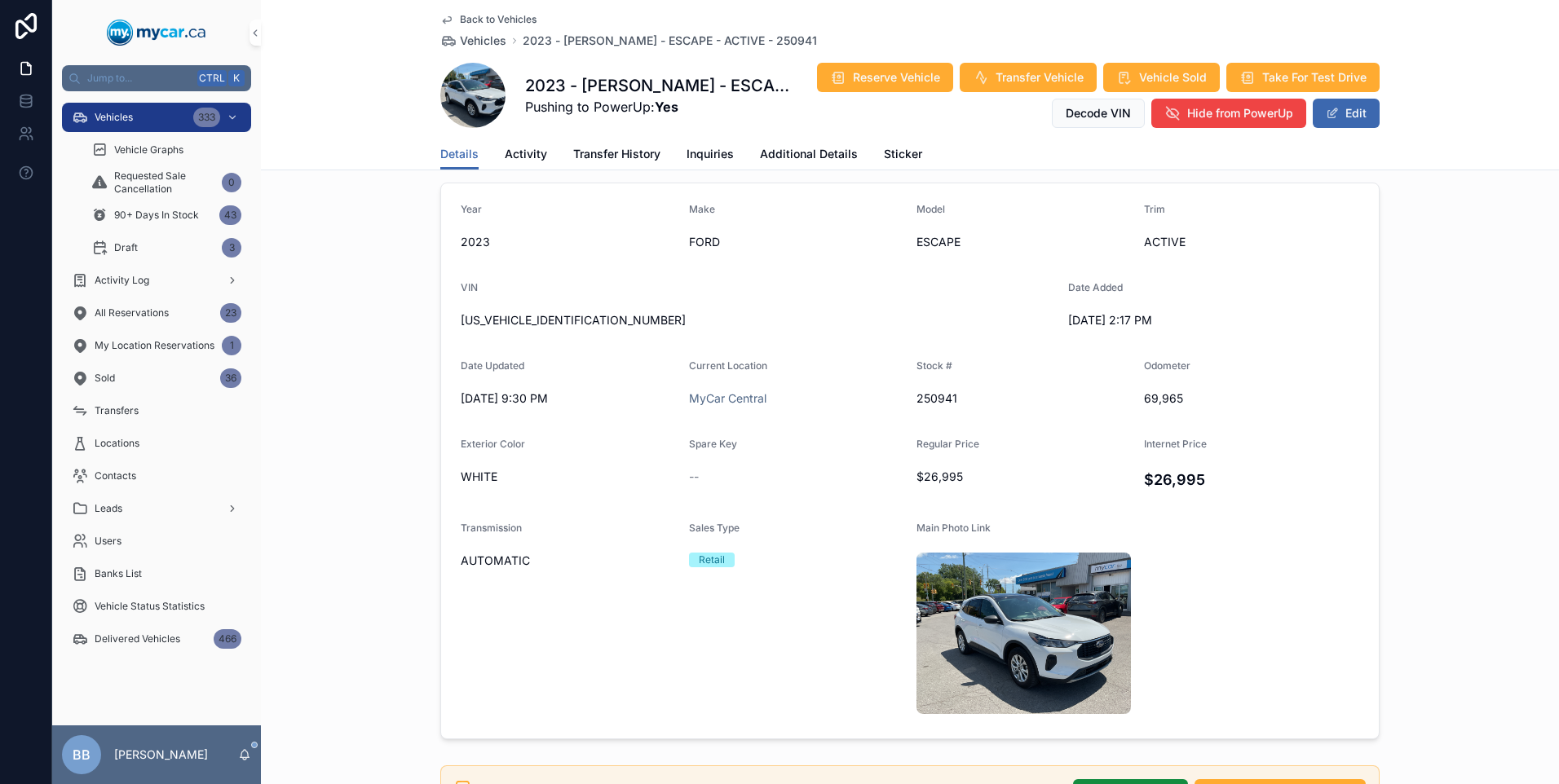
scroll to position [163, 0]
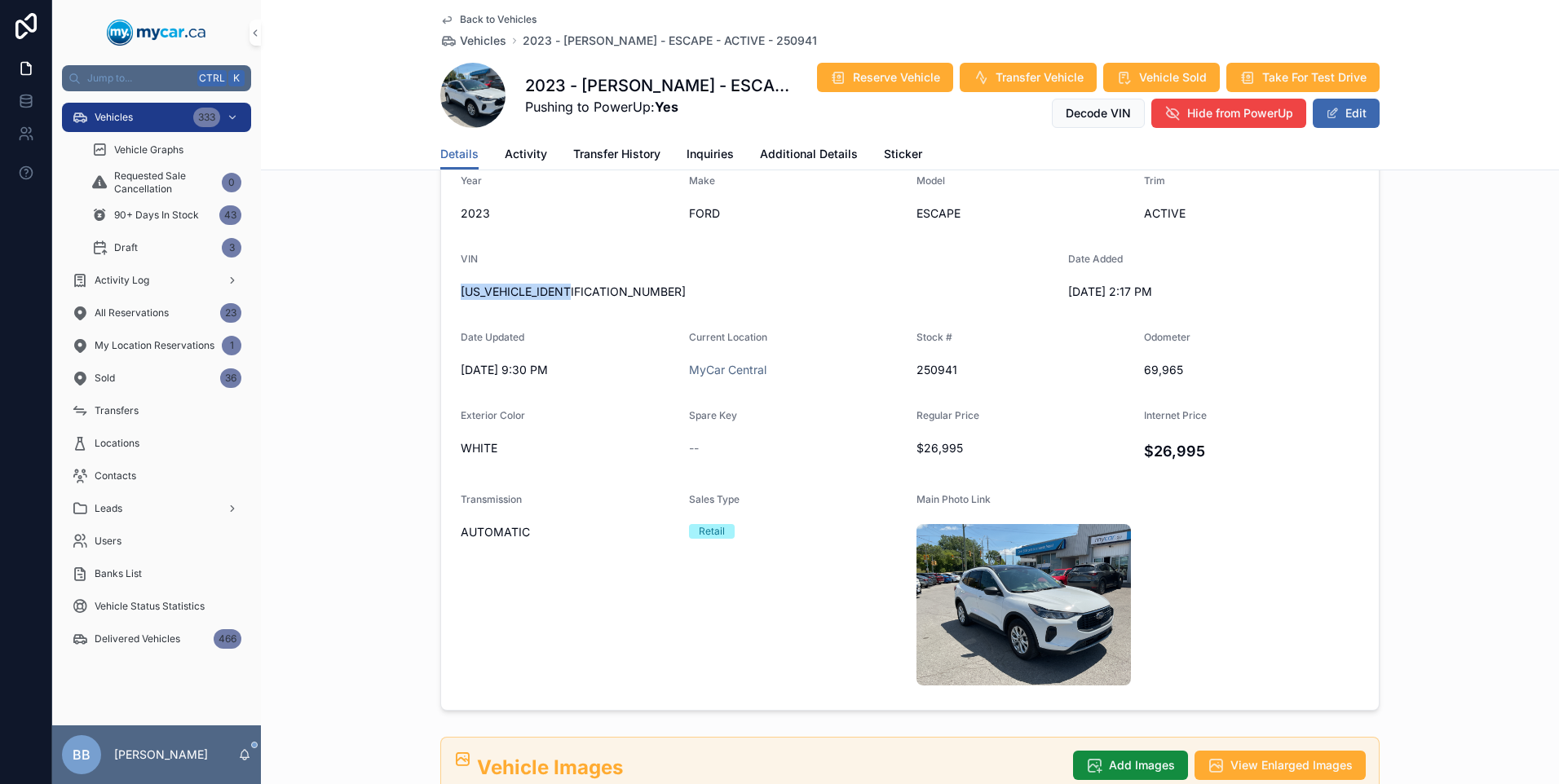
drag, startPoint x: 453, startPoint y: 291, endPoint x: 592, endPoint y: 293, distance: 139.0
click at [592, 293] on form "Year [DATE] Make FORD Model ESCAPE Trim ACTIVE VIN [US_VEHICLE_IDENTIFICATION_N…" at bounding box center [910, 431] width 938 height 555
drag, startPoint x: 592, startPoint y: 293, endPoint x: 573, endPoint y: 292, distance: 19.0
copy span "[US_VEHICLE_IDENTIFICATION_NUMBER]"
